Goal: Task Accomplishment & Management: Complete application form

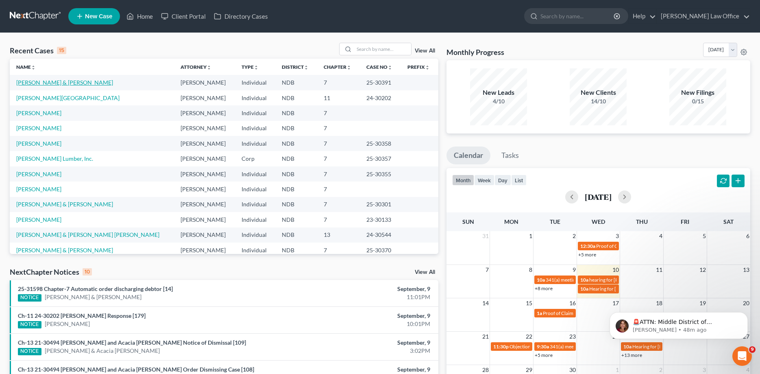
click at [22, 83] on link "[PERSON_NAME] & [PERSON_NAME]" at bounding box center [64, 82] width 97 height 7
select select "0"
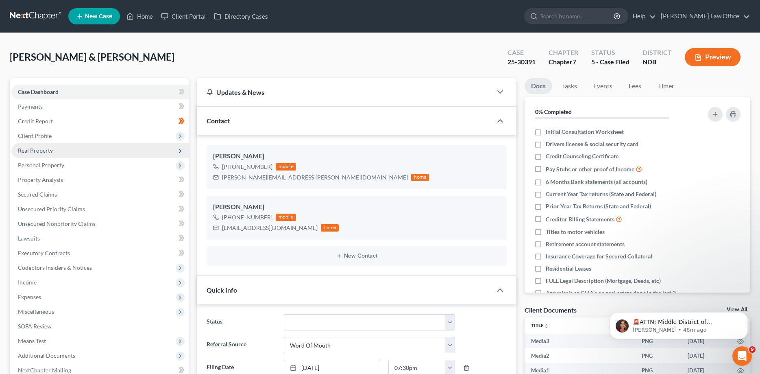
scroll to position [57, 0]
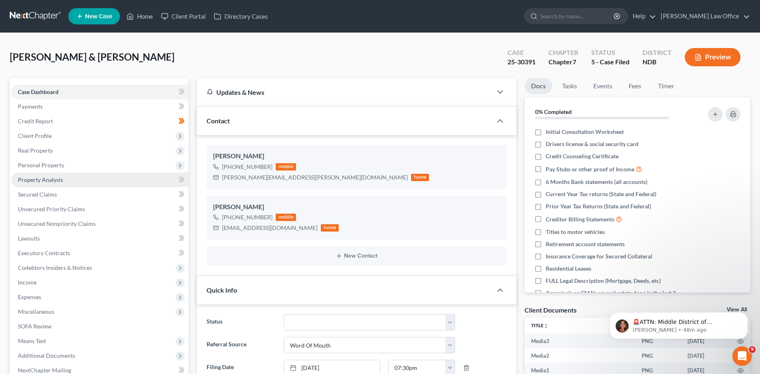
click at [33, 178] on span "Property Analysis" at bounding box center [40, 179] width 45 height 7
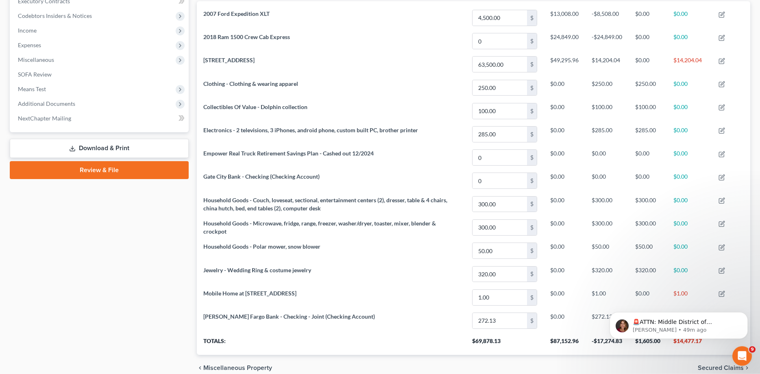
scroll to position [290, 0]
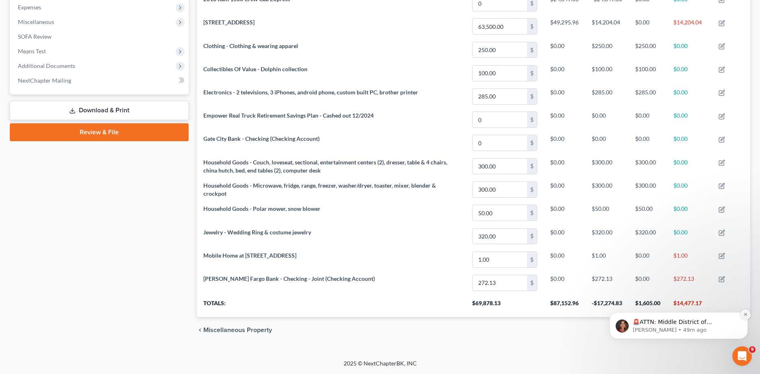
click at [747, 317] on button "Dismiss notification" at bounding box center [745, 314] width 11 height 11
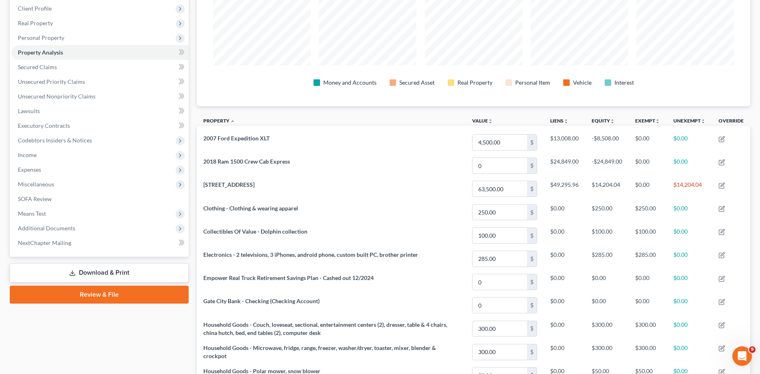
scroll to position [126, 0]
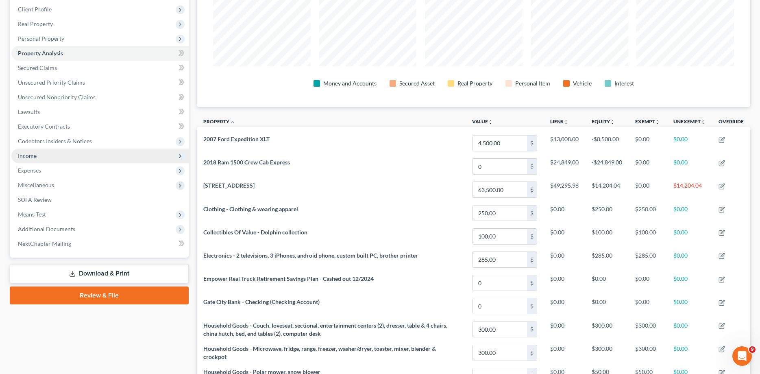
click at [25, 156] on span "Income" at bounding box center [27, 155] width 19 height 7
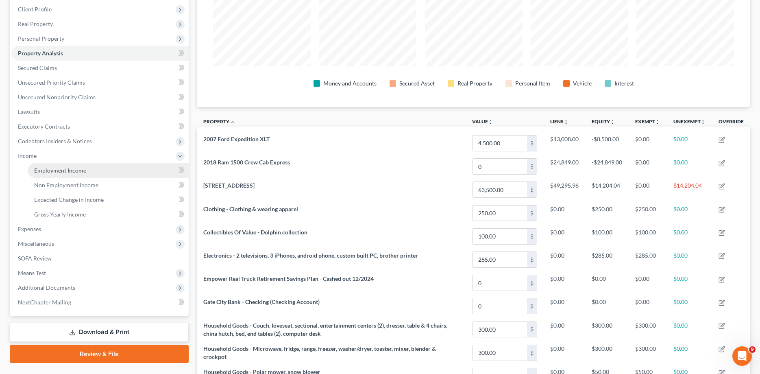
click at [36, 171] on span "Employment Income" at bounding box center [60, 170] width 52 height 7
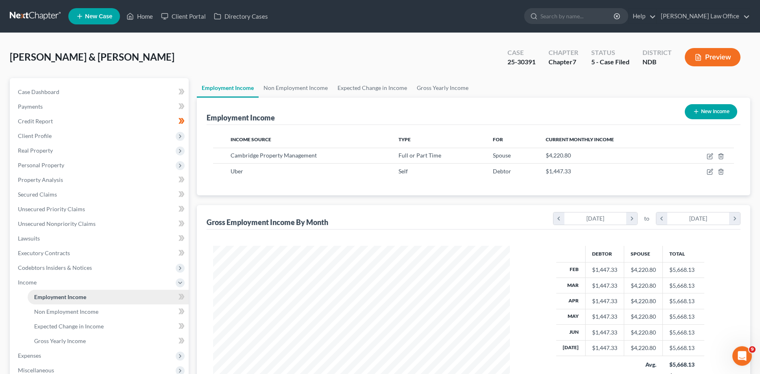
scroll to position [148, 313]
click at [41, 167] on span "Personal Property" at bounding box center [41, 164] width 46 height 7
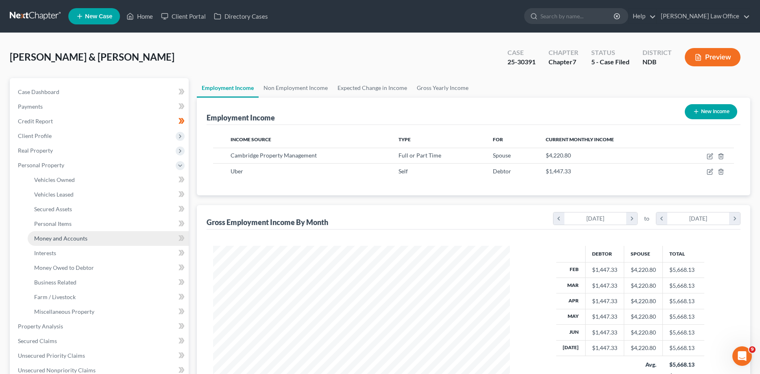
drag, startPoint x: 50, startPoint y: 234, endPoint x: 59, endPoint y: 236, distance: 9.1
click at [50, 234] on link "Money and Accounts" at bounding box center [108, 238] width 161 height 15
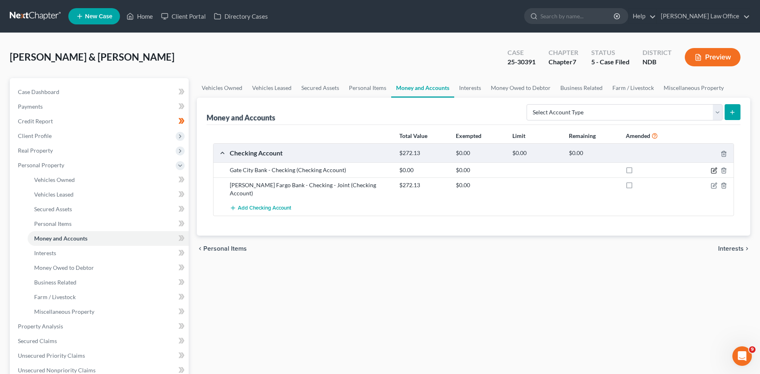
click at [714, 169] on icon "button" at bounding box center [715, 170] width 4 height 4
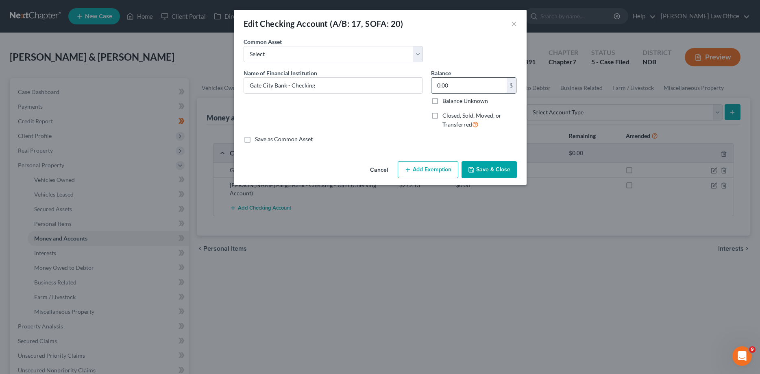
click at [459, 79] on input "0.00" at bounding box center [468, 85] width 75 height 15
type input "83.38"
click at [494, 170] on button "Save & Close" at bounding box center [489, 169] width 55 height 17
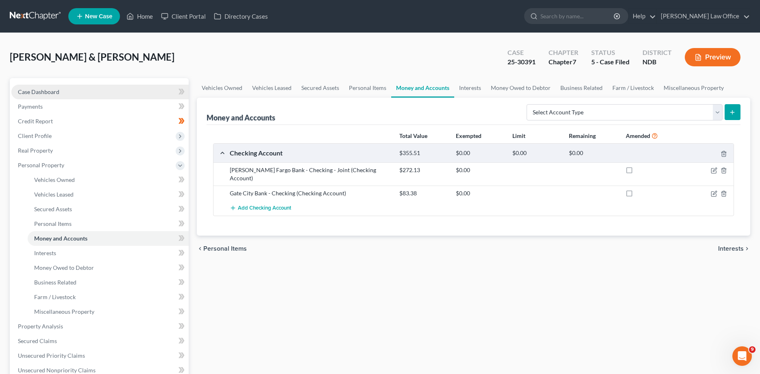
click at [45, 94] on span "Case Dashboard" at bounding box center [38, 91] width 41 height 7
select select "0"
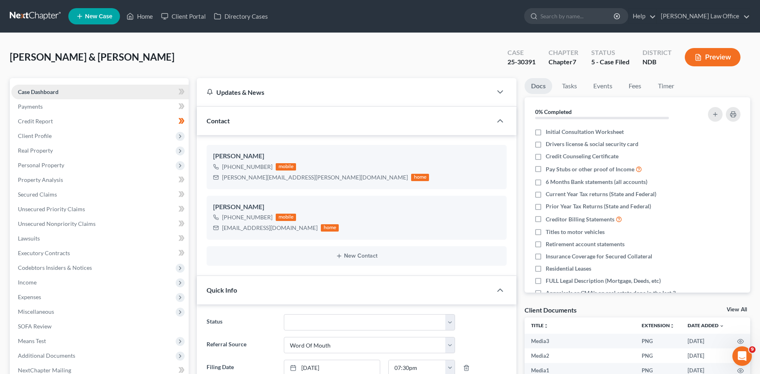
scroll to position [57, 0]
click at [40, 180] on span "Property Analysis" at bounding box center [40, 179] width 45 height 7
